Goal: Find specific page/section: Find specific page/section

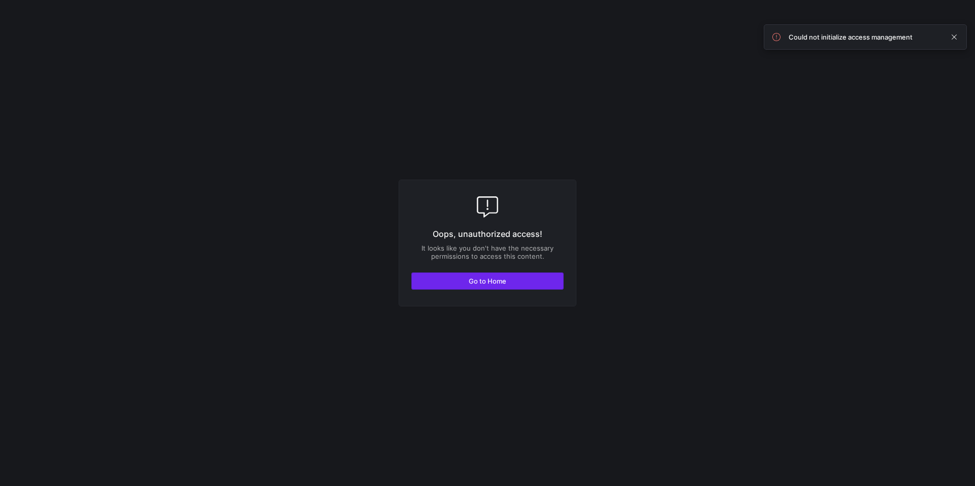
click at [555, 287] on span "button" at bounding box center [487, 281] width 151 height 16
click at [535, 276] on span "button" at bounding box center [487, 281] width 151 height 16
click at [480, 285] on span "button" at bounding box center [487, 281] width 151 height 16
click at [437, 290] on div "Oops, unauthorized access! It looks like you don't have the necessary permissio…" at bounding box center [488, 243] width 178 height 127
click at [436, 286] on span "button" at bounding box center [487, 281] width 151 height 16
